Goal: Contribute content: Contribute content

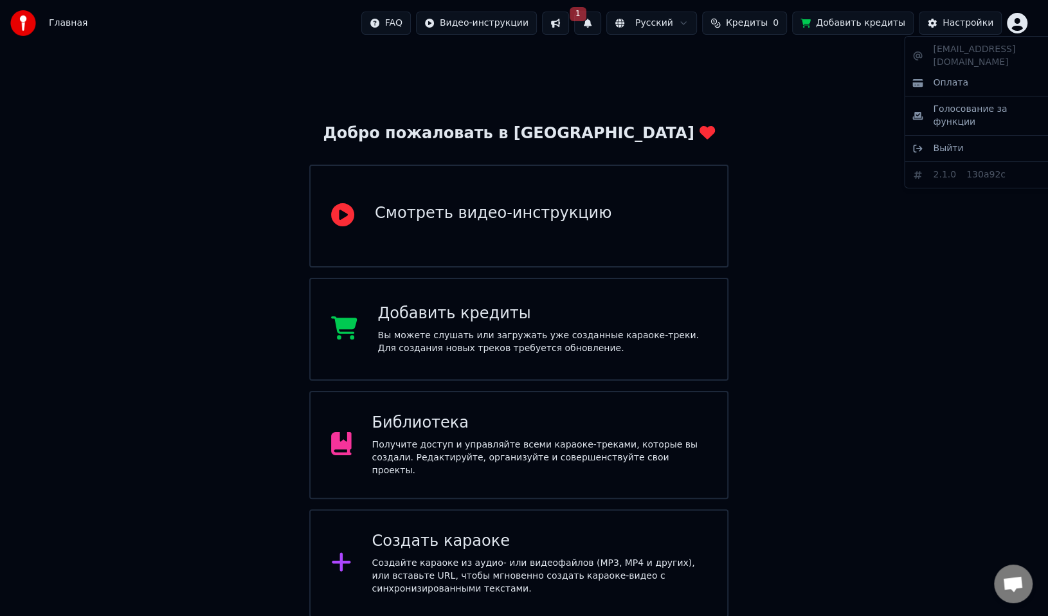
click at [1026, 22] on html "Главная FAQ Видео-инструкции 1 Русский Кредиты 0 Добавить кредиты Настройки Доб…" at bounding box center [524, 447] width 1048 height 895
click at [862, 68] on html "Главная FAQ Видео-инструкции 1 Русский Кредиты 0 Добавить кредиты Настройки Доб…" at bounding box center [529, 447] width 1058 height 895
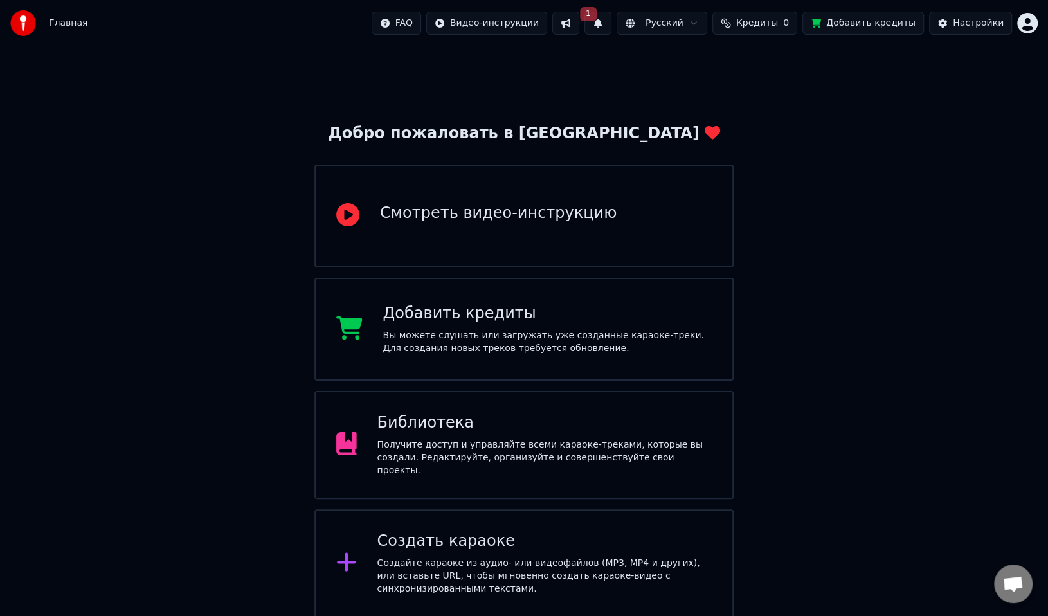
click at [752, 30] on button "Кредиты 0" at bounding box center [754, 23] width 85 height 23
click at [755, 100] on button "Обновить" at bounding box center [759, 96] width 78 height 23
click at [772, 96] on button "Обновить" at bounding box center [759, 96] width 78 height 23
click at [770, 21] on span "Кредиты" at bounding box center [757, 23] width 42 height 13
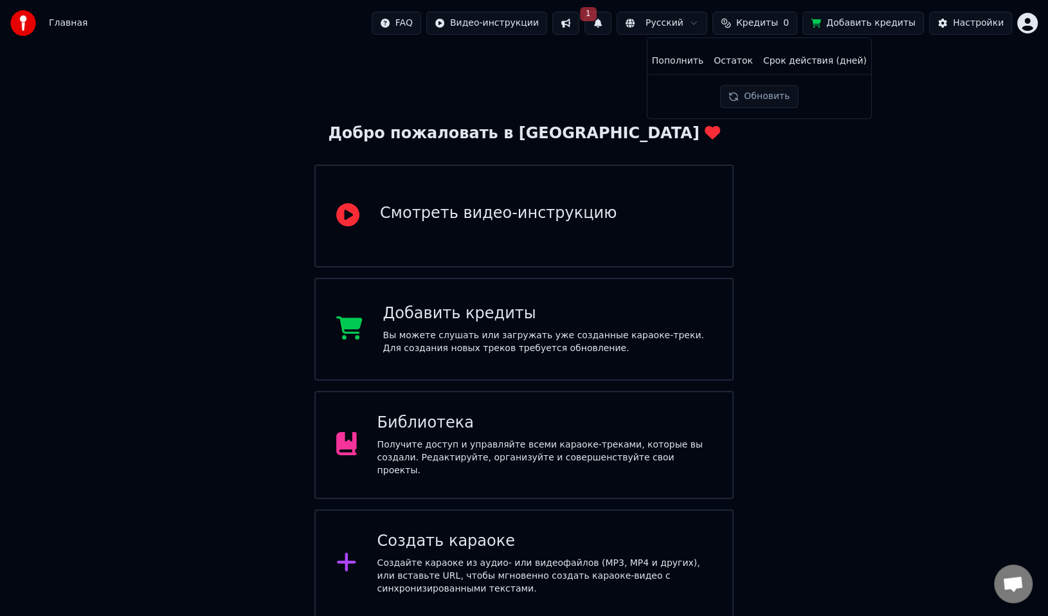
click at [691, 64] on th "Пополнить" at bounding box center [678, 61] width 62 height 26
click at [734, 63] on th "Остаток" at bounding box center [734, 61] width 50 height 26
click at [751, 94] on button "Обновить" at bounding box center [759, 96] width 78 height 23
click at [452, 17] on html "Главная FAQ Видео-инструкции 1 Русский Кредиты 0 Добавить кредиты Настройки Доб…" at bounding box center [524, 447] width 1048 height 895
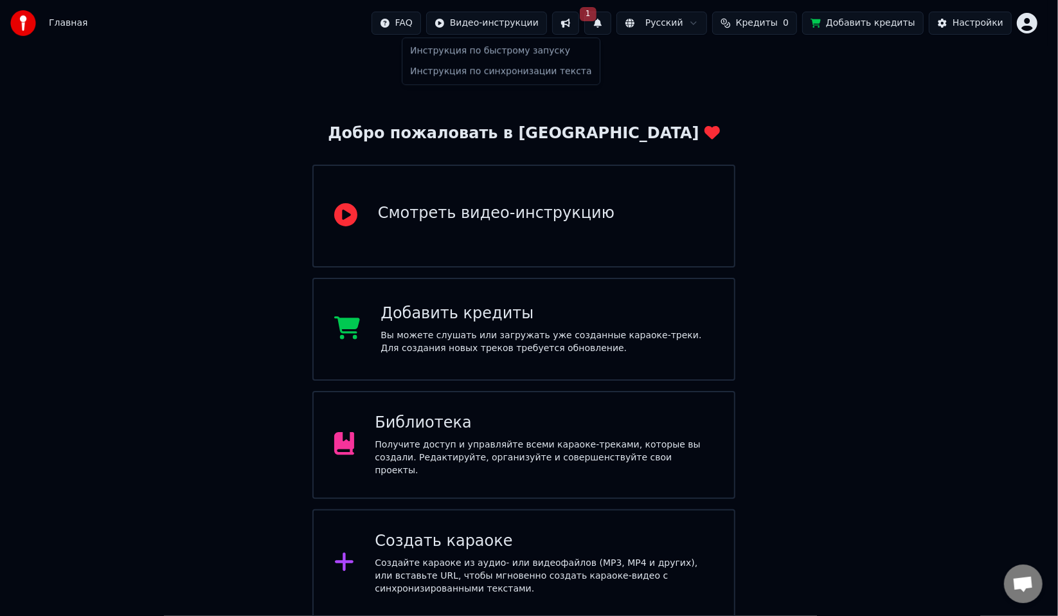
click at [268, 204] on html "Главная FAQ Видео-инструкции 1 Русский Кредиты 0 Добавить кредиты Настройки Доб…" at bounding box center [529, 447] width 1058 height 895
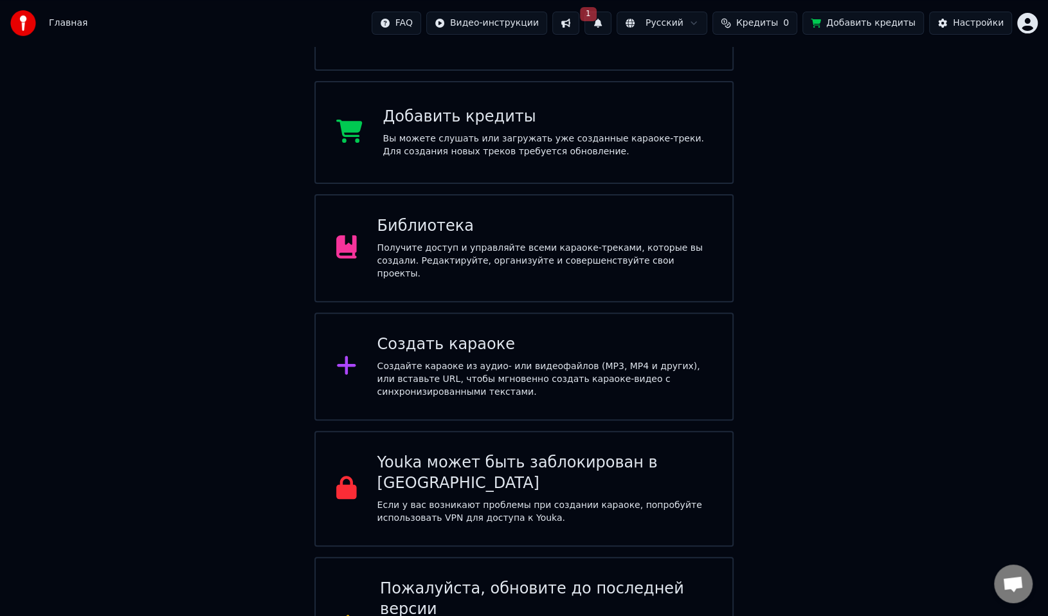
scroll to position [227, 0]
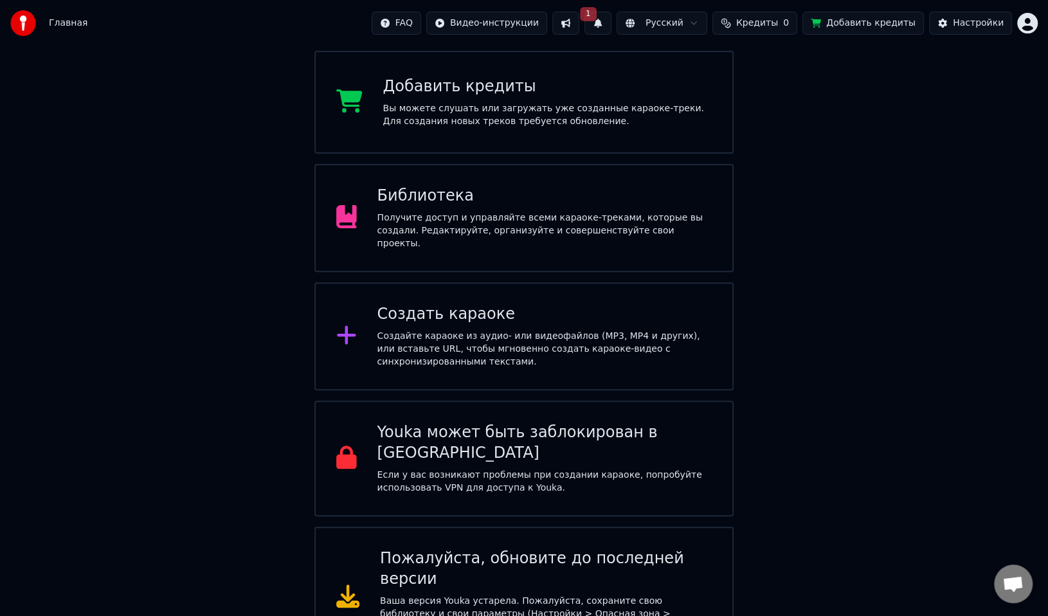
click at [435, 334] on div "Создайте караоке из аудио- или видеофайлов (MP3, MP4 и других), или вставьте UR…" at bounding box center [544, 349] width 335 height 39
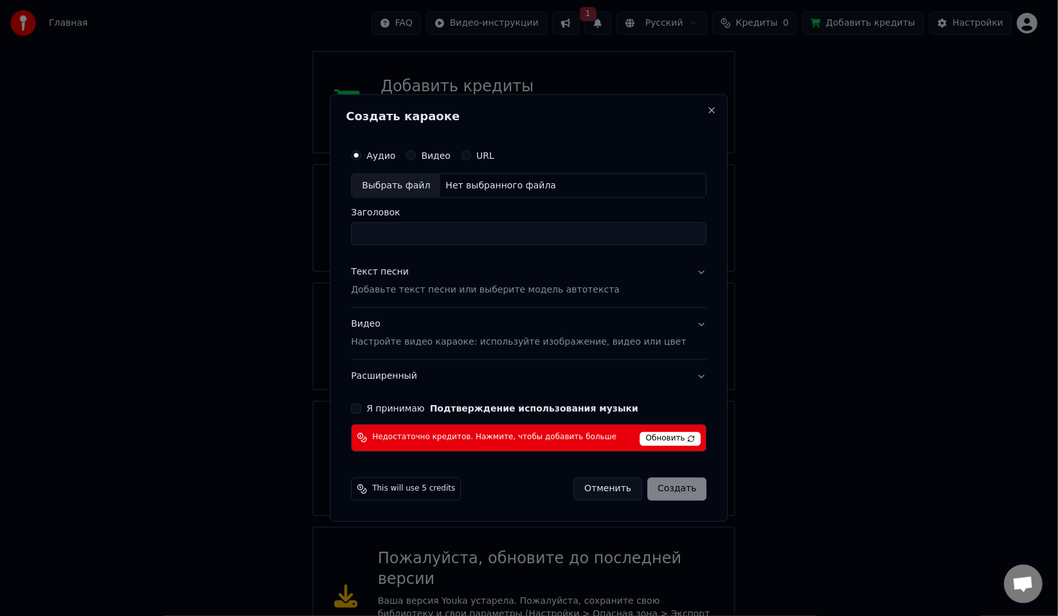
click at [415, 186] on div "Выбрать файл" at bounding box center [396, 185] width 89 height 23
click at [707, 108] on button "Close" at bounding box center [712, 110] width 10 height 10
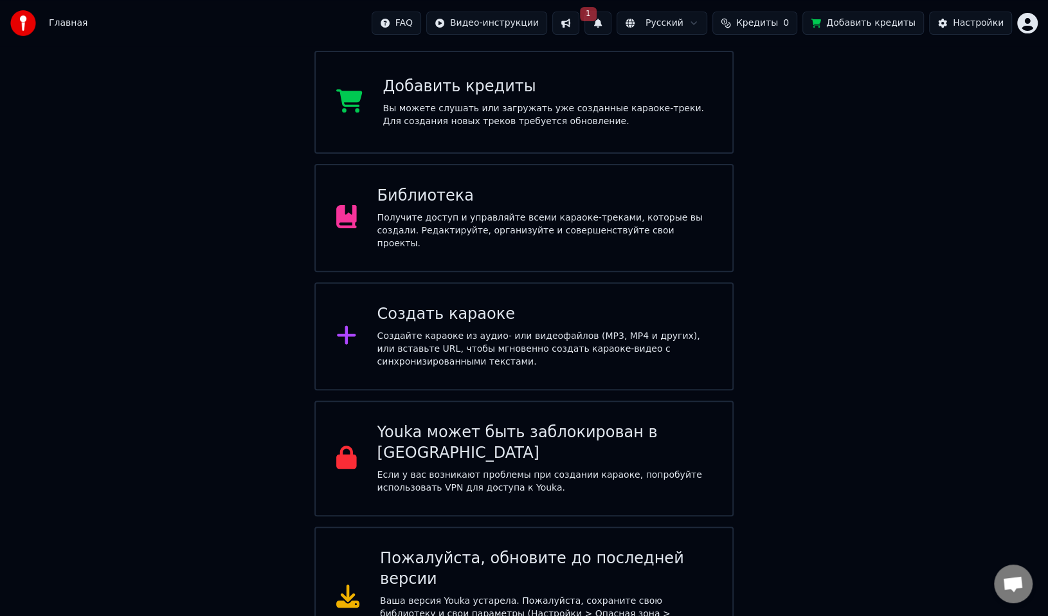
click at [1021, 25] on html "Главная FAQ Видео-инструкции 1 Русский Кредиты 0 Добавить кредиты Настройки Доб…" at bounding box center [524, 220] width 1048 height 895
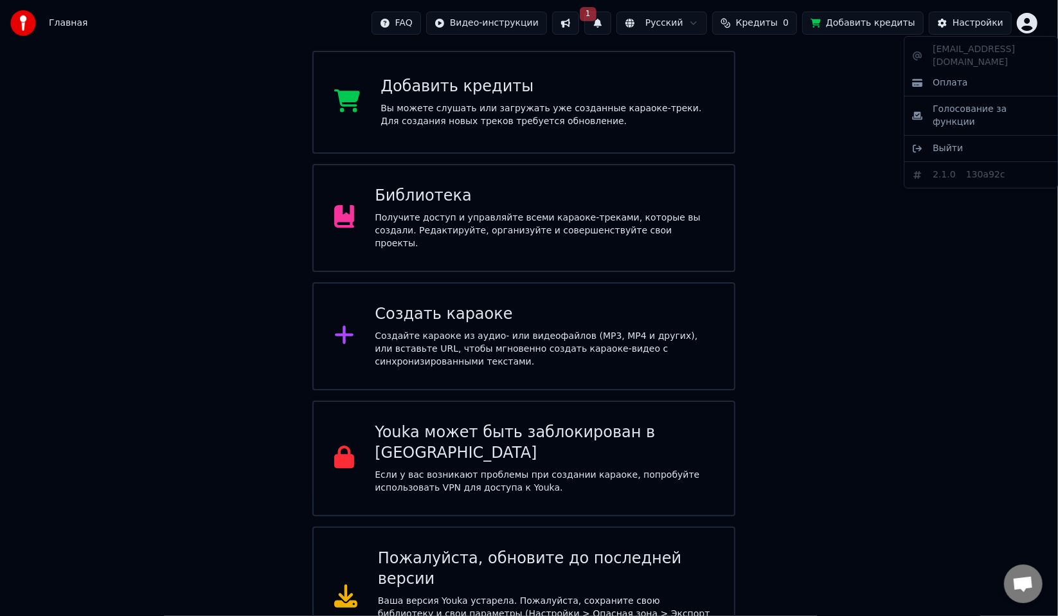
click at [865, 95] on html "Главная FAQ Видео-инструкции 1 Русский Кредиты 0 Добавить кредиты Настройки Доб…" at bounding box center [529, 220] width 1058 height 895
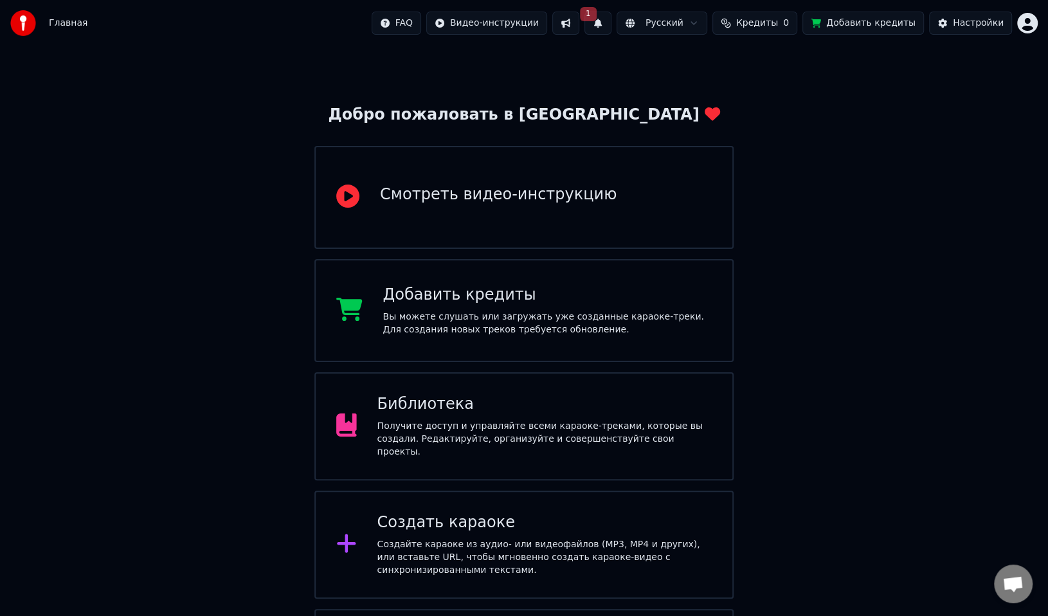
scroll to position [0, 0]
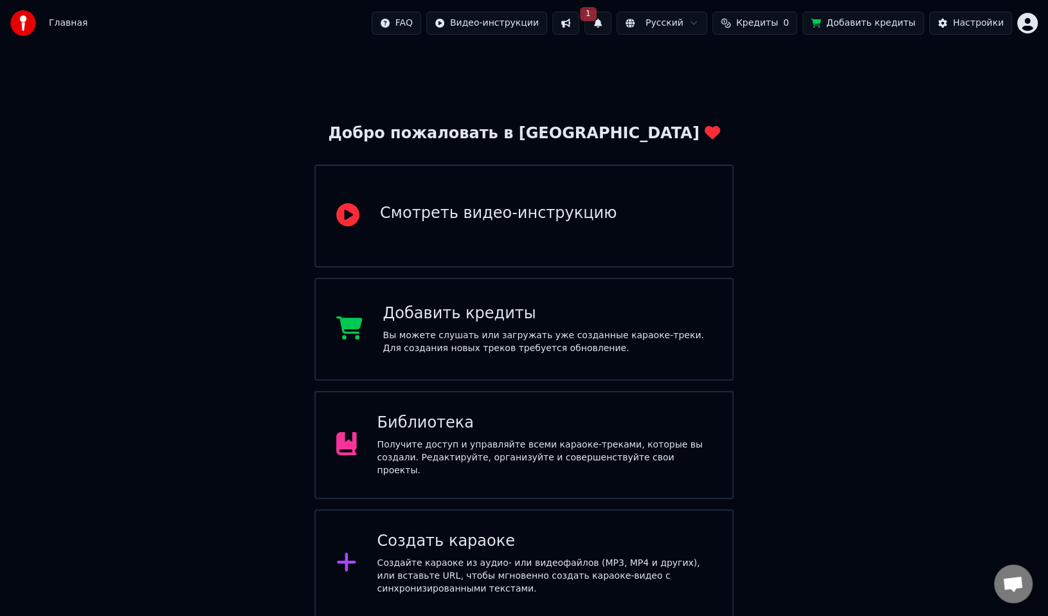
click at [596, 26] on button "1" at bounding box center [597, 23] width 27 height 23
click at [671, 65] on button "Обновить" at bounding box center [701, 63] width 68 height 23
click at [959, 28] on div "Настройки" at bounding box center [978, 23] width 51 height 13
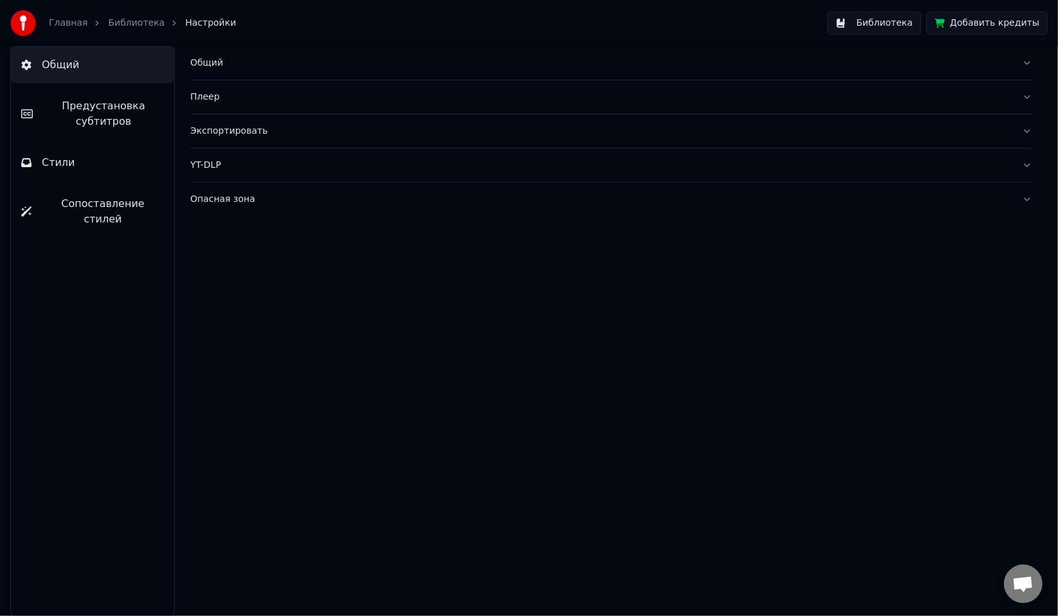
click at [71, 57] on span "Общий" at bounding box center [60, 64] width 37 height 15
click at [122, 19] on link "Библиотека" at bounding box center [136, 23] width 57 height 13
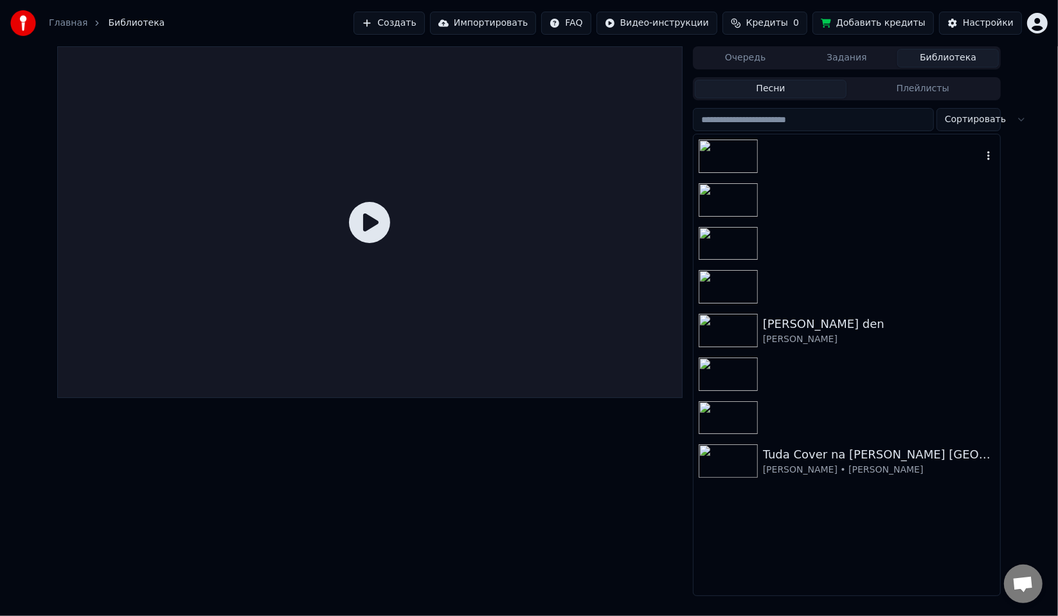
click at [795, 165] on div at bounding box center [847, 156] width 307 height 44
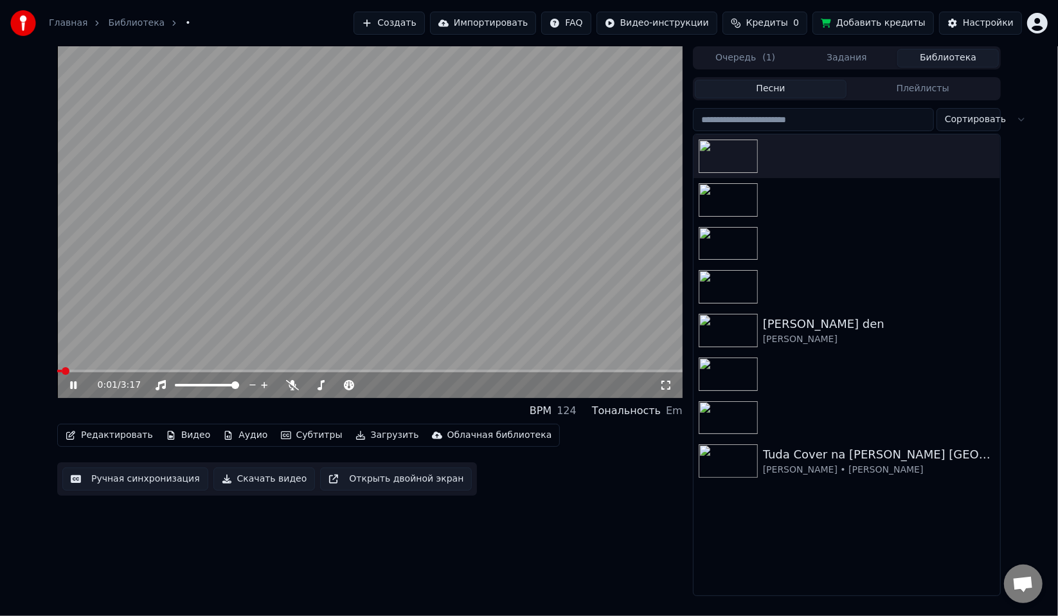
click at [75, 386] on icon at bounding box center [73, 385] width 6 height 8
click at [774, 27] on span "Кредиты" at bounding box center [767, 23] width 42 height 13
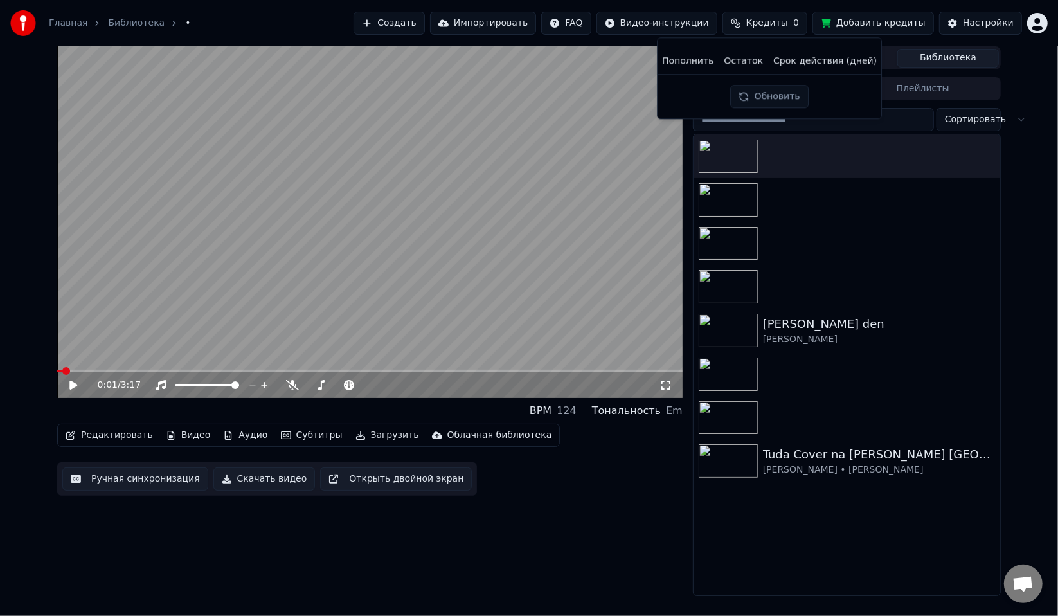
click at [772, 95] on button "Обновить" at bounding box center [770, 96] width 78 height 23
click at [772, 95] on div "Обновить" at bounding box center [767, 96] width 93 height 23
click at [772, 95] on button "Обновить" at bounding box center [770, 96] width 78 height 23
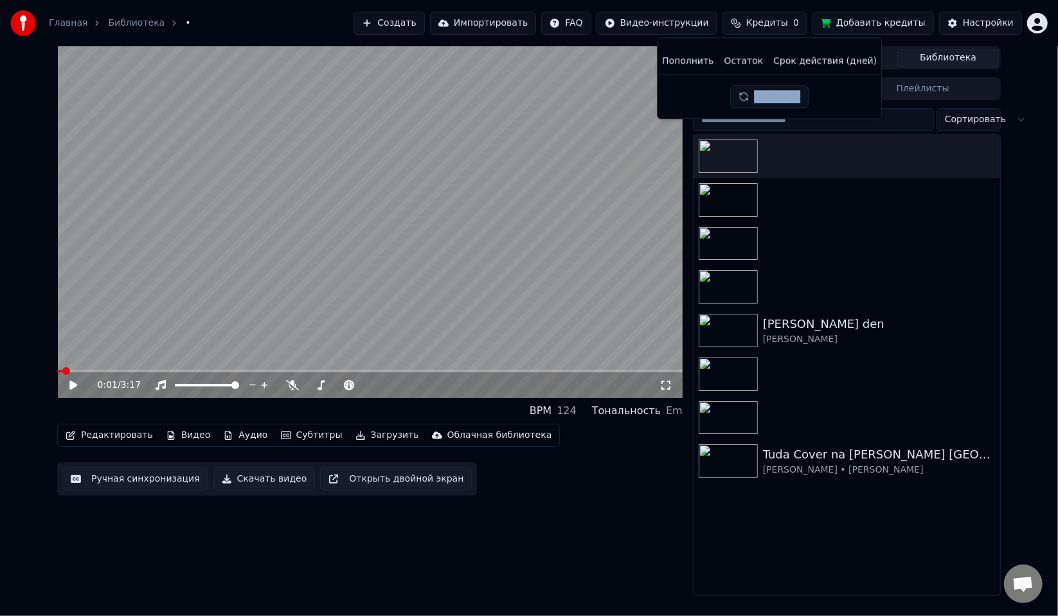
click at [772, 95] on div "Обновить" at bounding box center [770, 96] width 78 height 23
click at [772, 95] on button "Обновить" at bounding box center [770, 96] width 78 height 23
click at [772, 65] on th "Срок действия (дней)" at bounding box center [823, 61] width 114 height 26
click at [404, 21] on button "Создать" at bounding box center [389, 23] width 71 height 23
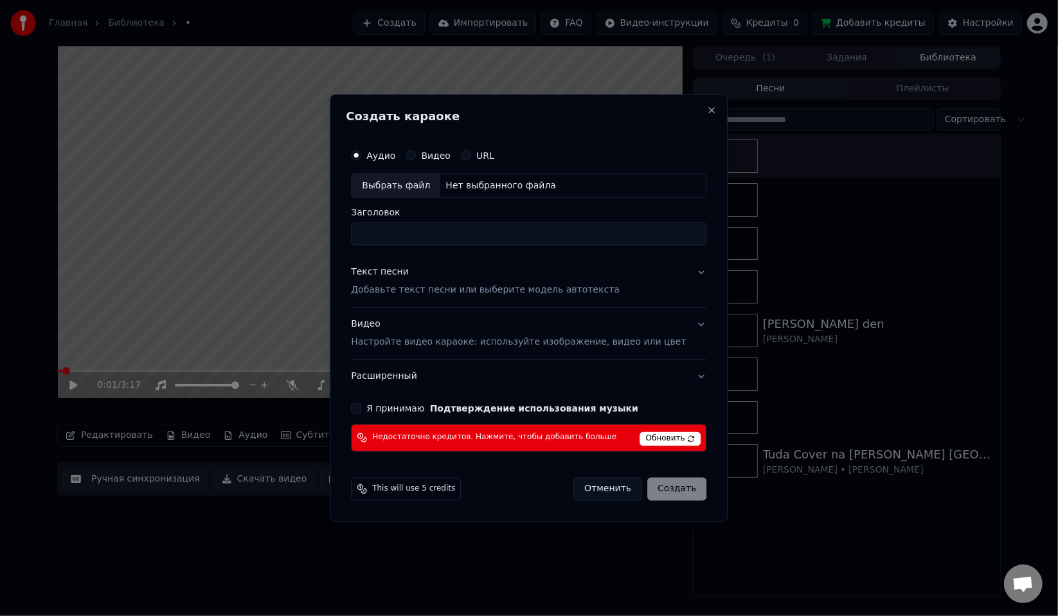
click at [426, 189] on div "Выбрать файл" at bounding box center [396, 185] width 89 height 23
type input "**********"
click at [429, 335] on div "Видео Настройте видео караоке: используйте изображение, видео или цвет" at bounding box center [518, 333] width 335 height 31
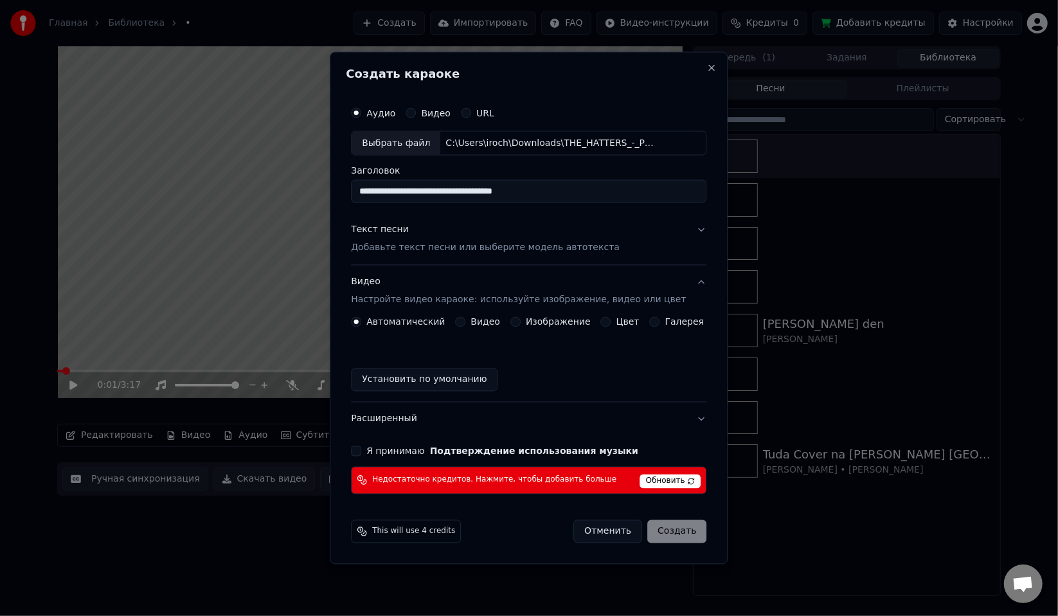
click at [563, 324] on label "Изображение" at bounding box center [558, 321] width 65 height 9
click at [521, 324] on button "Изображение" at bounding box center [516, 321] width 10 height 10
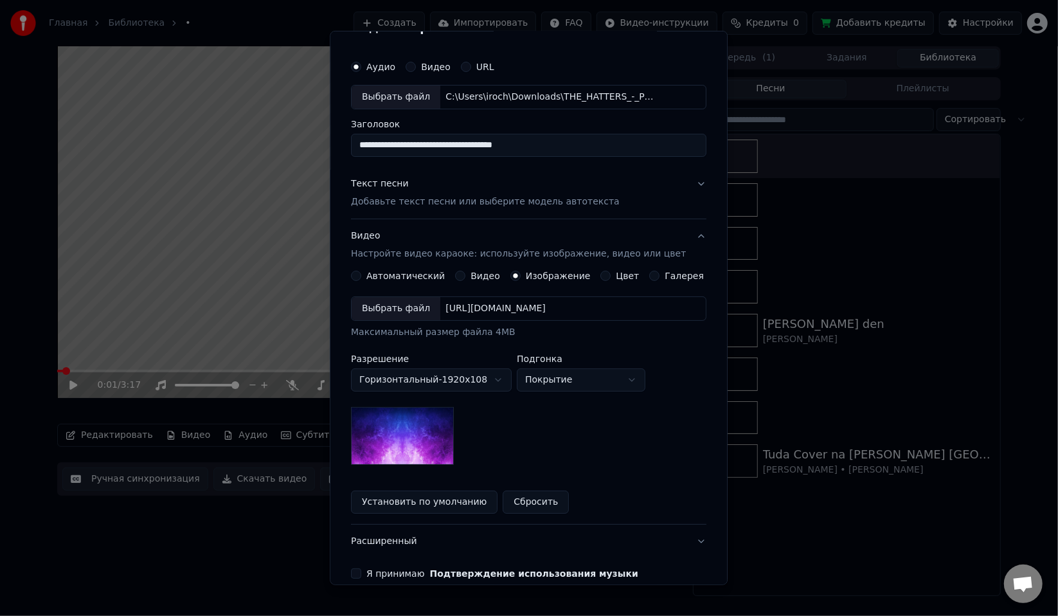
scroll to position [64, 0]
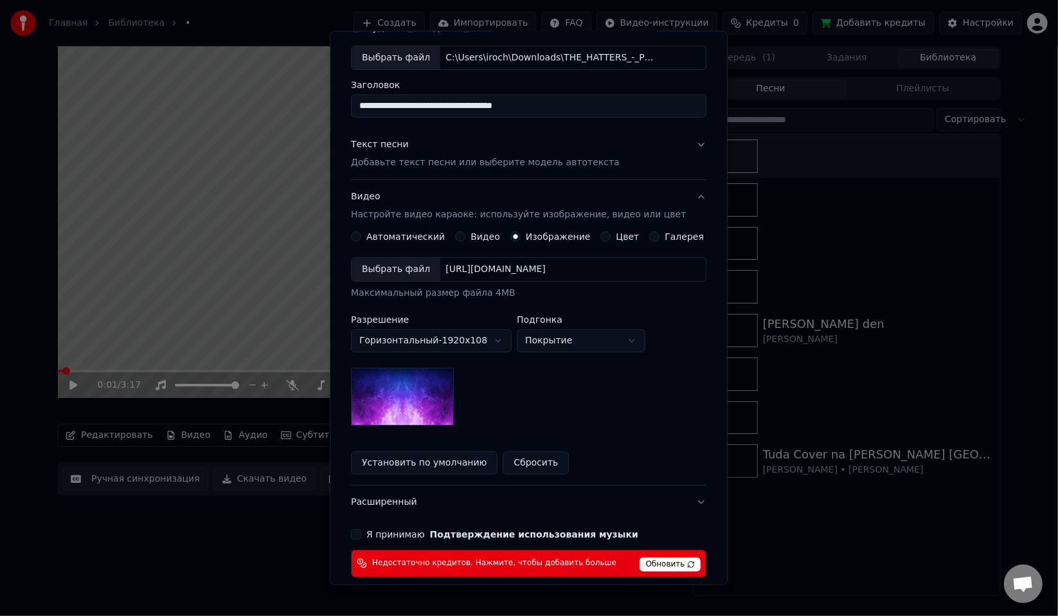
click at [422, 397] on img at bounding box center [402, 397] width 103 height 58
click at [496, 269] on div "[URL][DOMAIN_NAME]" at bounding box center [495, 269] width 111 height 13
click at [409, 275] on div "Выбрать файл" at bounding box center [396, 269] width 89 height 23
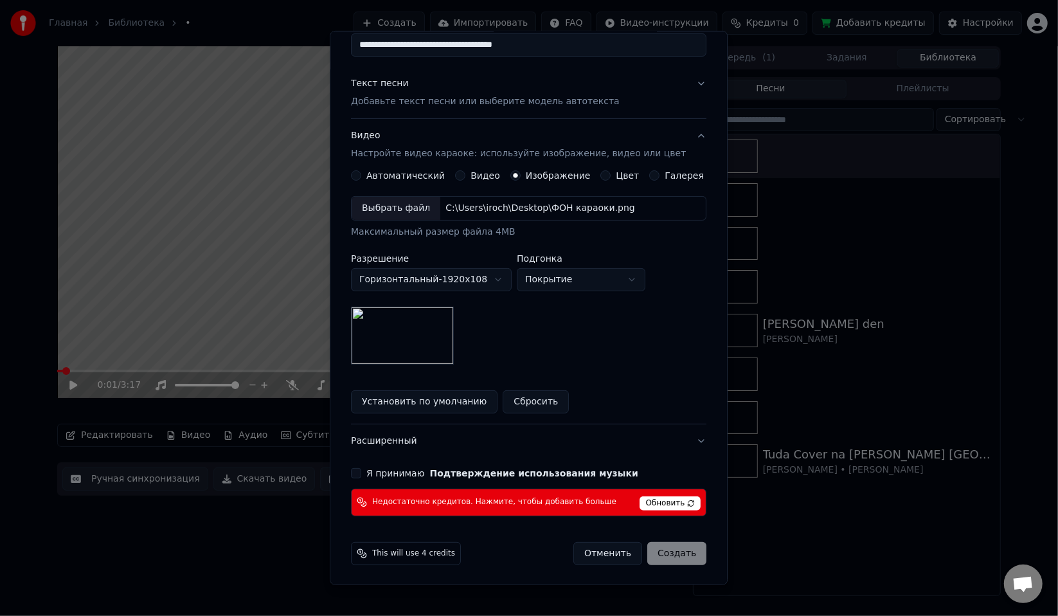
click at [658, 553] on div "Отменить Создать" at bounding box center [640, 553] width 133 height 23
click at [613, 532] on form "**********" at bounding box center [529, 260] width 366 height 622
click at [647, 504] on span "Обновить" at bounding box center [670, 503] width 61 height 14
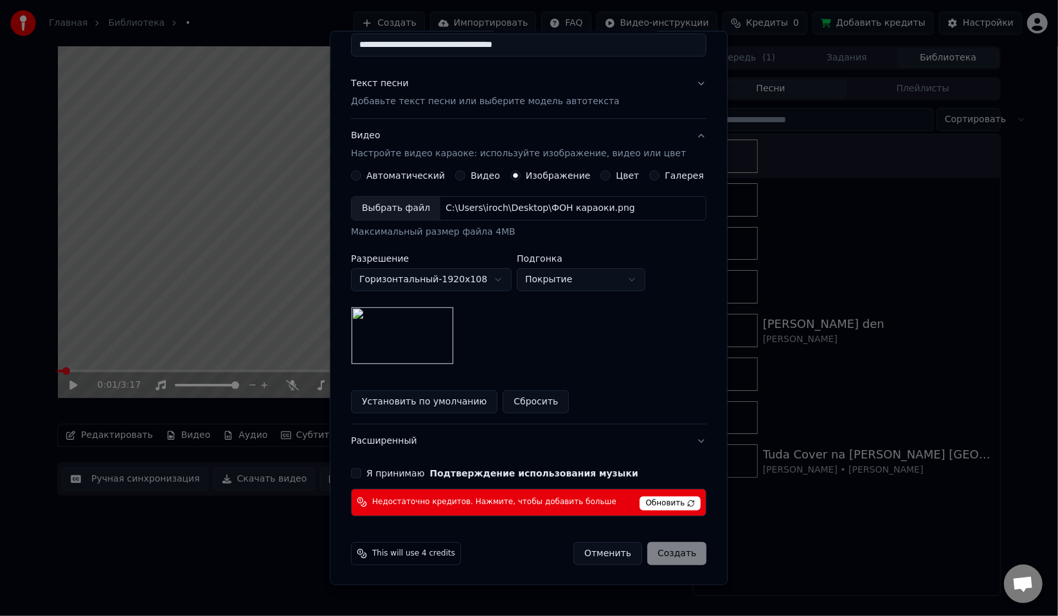
click at [648, 503] on span "Обновить" at bounding box center [670, 503] width 61 height 14
click at [374, 475] on div "Я принимаю Подтверждение использования музыки" at bounding box center [529, 473] width 356 height 10
click at [361, 471] on button "Я принимаю Подтверждение использования музыки" at bounding box center [356, 473] width 10 height 10
click at [662, 501] on span "Обновить" at bounding box center [670, 503] width 61 height 14
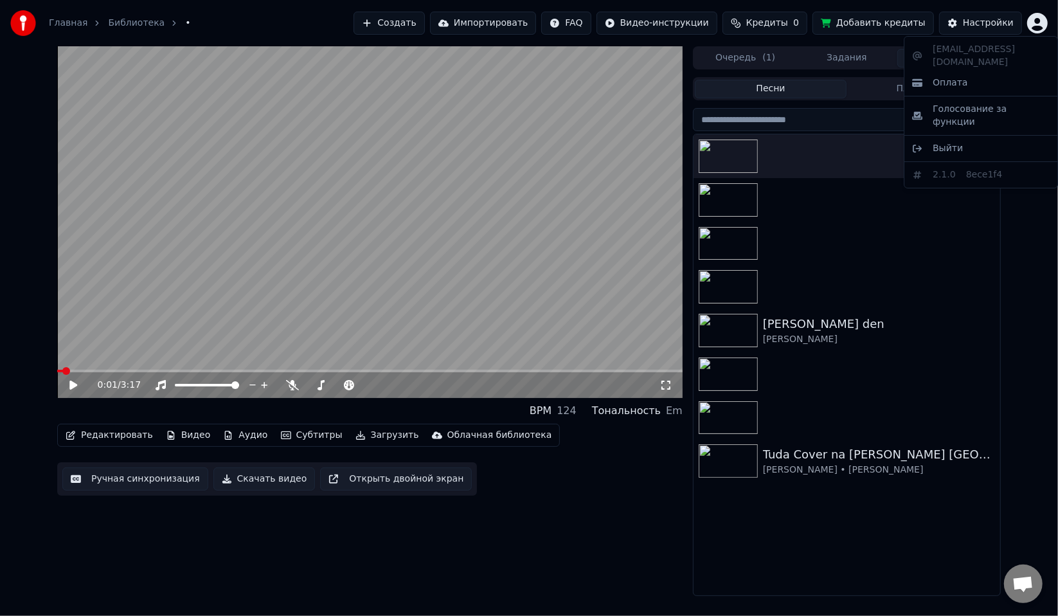
click at [1045, 21] on html "Главная Библиотека • Создать Импортировать FAQ Видео-инструкции Кредиты 0 Добав…" at bounding box center [529, 308] width 1058 height 616
click at [938, 135] on div "[EMAIL_ADDRESS][DOMAIN_NAME] Оплата Голосование за функции Выйти 2.1.0 8ece1f4" at bounding box center [981, 112] width 154 height 152
click at [943, 142] on span "Выйти" at bounding box center [948, 148] width 30 height 13
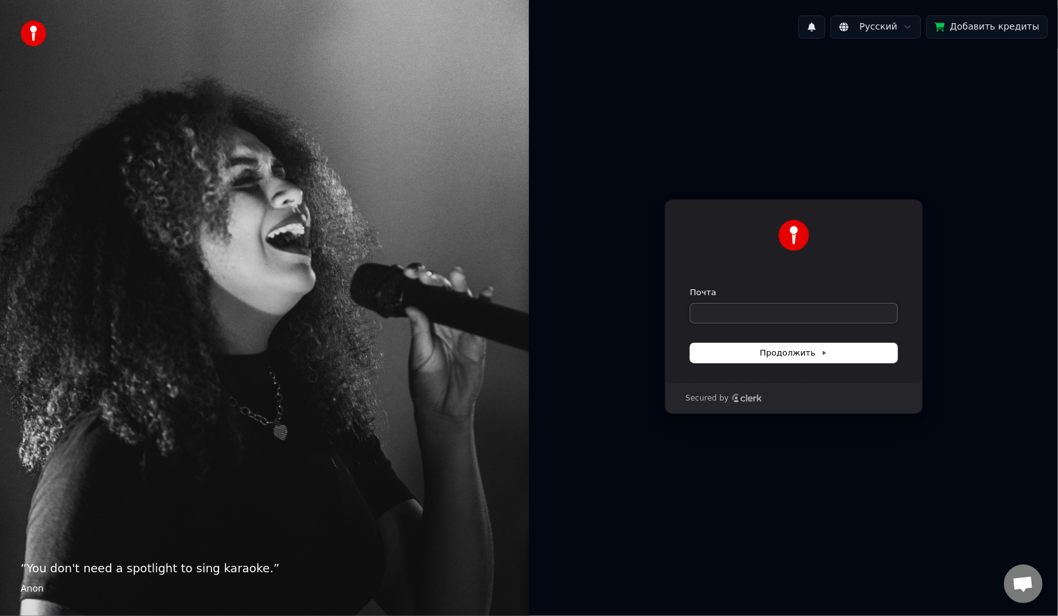
click at [726, 309] on input "Почта" at bounding box center [794, 312] width 207 height 19
click at [727, 311] on input "Почта" at bounding box center [794, 312] width 207 height 19
click at [691, 287] on button "submit" at bounding box center [691, 287] width 0 height 0
type input "**********"
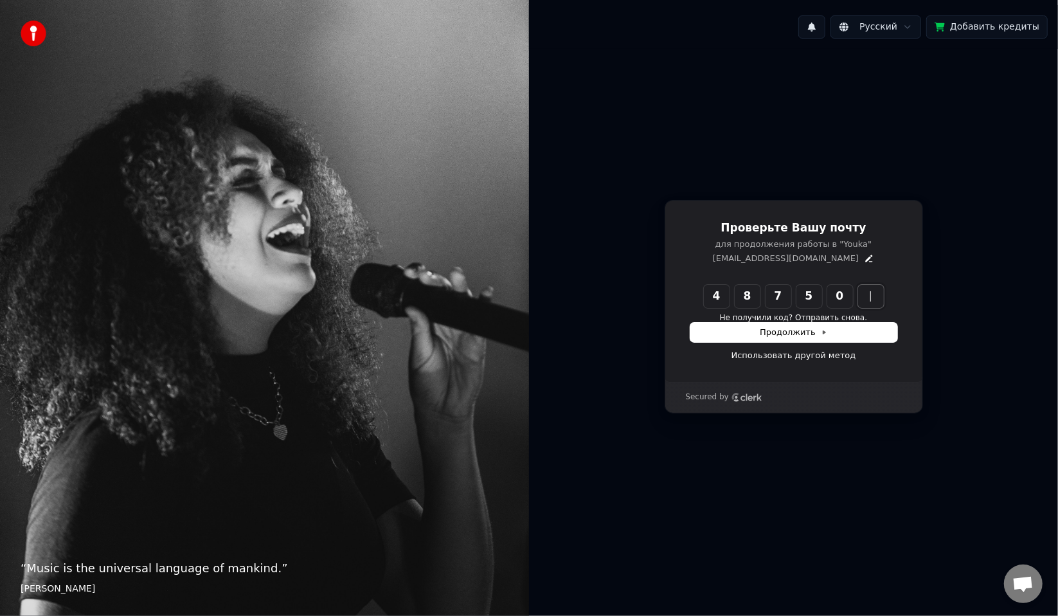
type input "******"
